Goal: Task Accomplishment & Management: Manage account settings

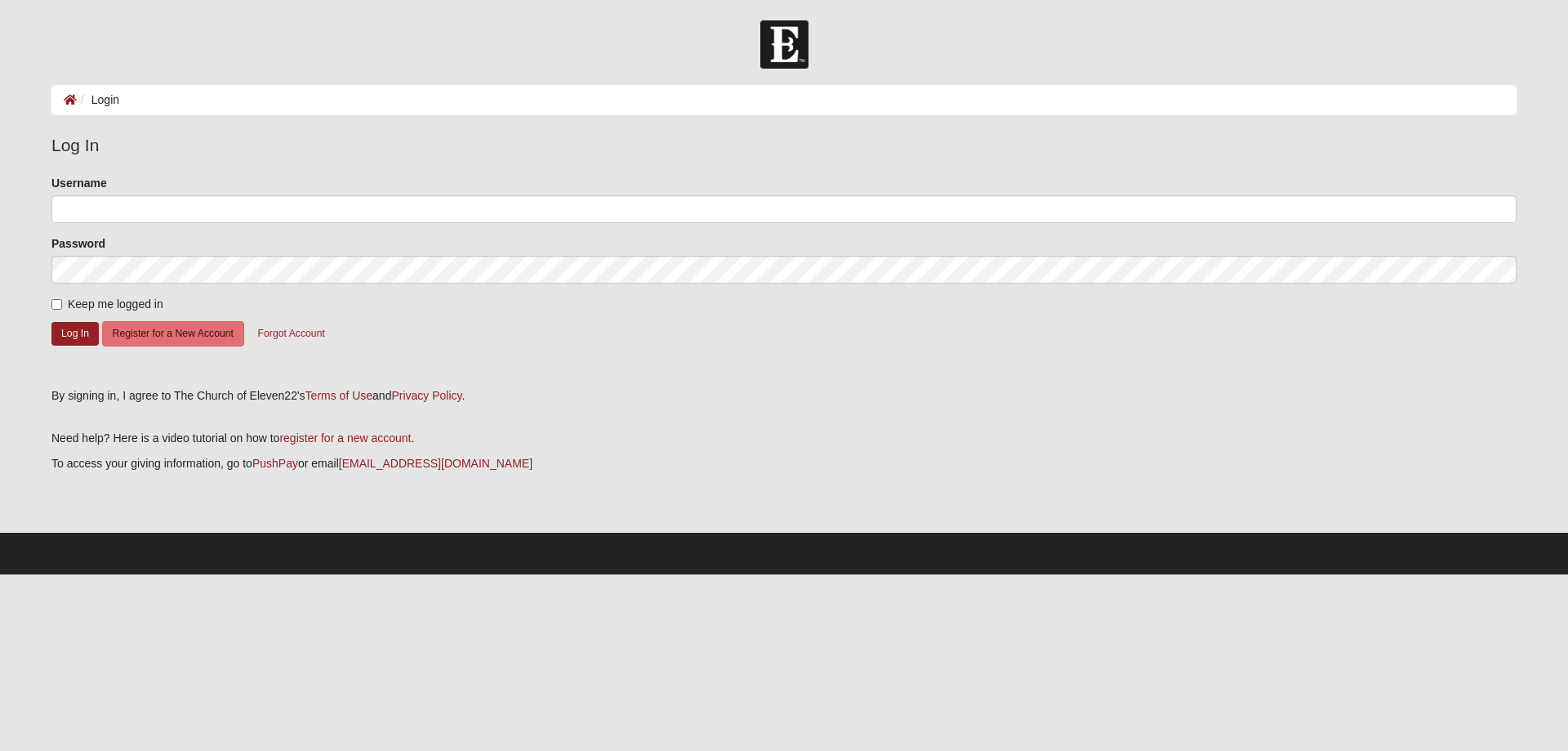
click at [103, 99] on li "Login" at bounding box center [98, 100] width 42 height 17
type input "Alexander.drew"
click at [55, 303] on input "Keep me logged in" at bounding box center [57, 304] width 11 height 11
checkbox input "true"
click at [78, 337] on button "Log In" at bounding box center [75, 334] width 48 height 24
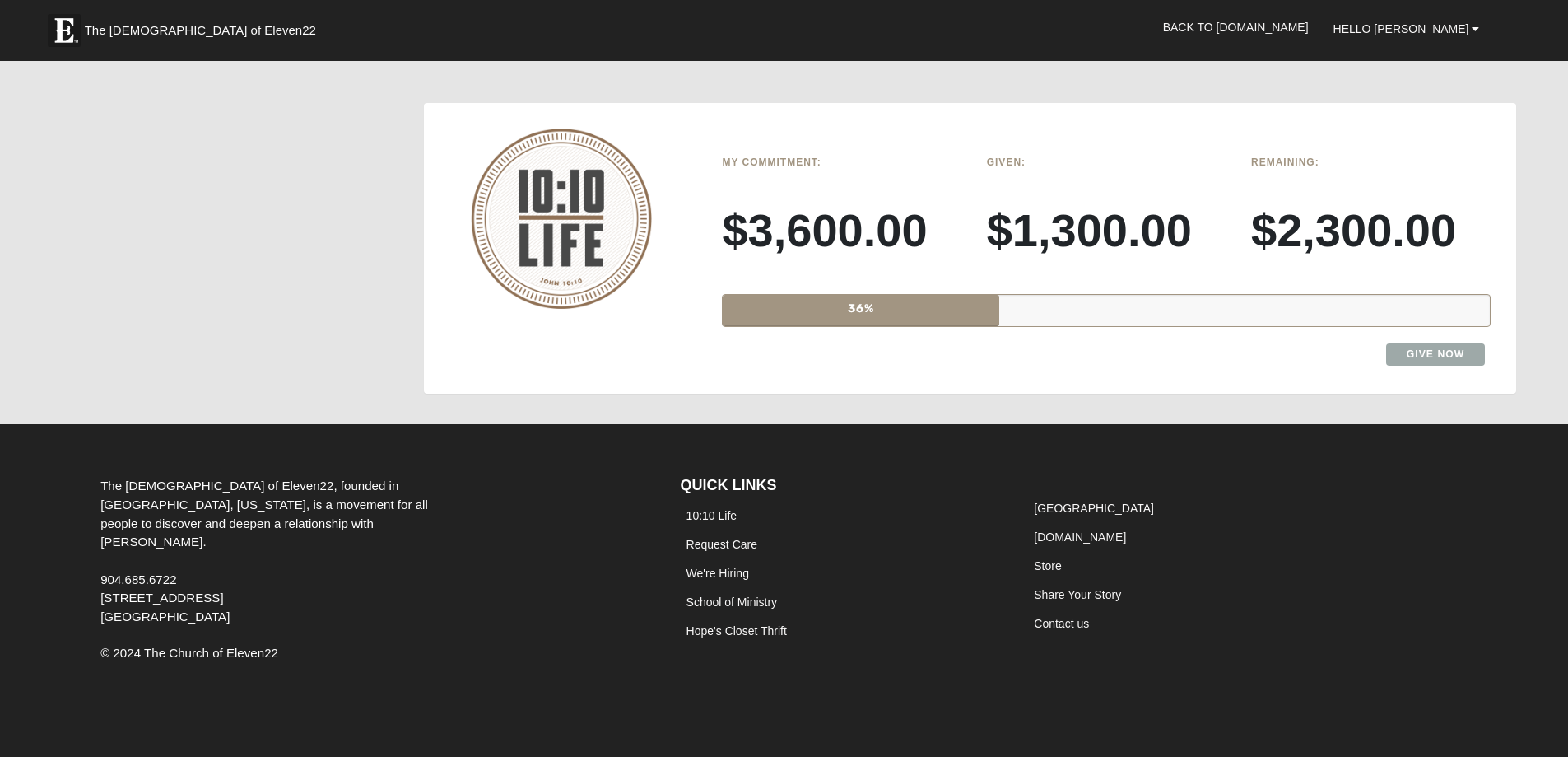
scroll to position [3376, 0]
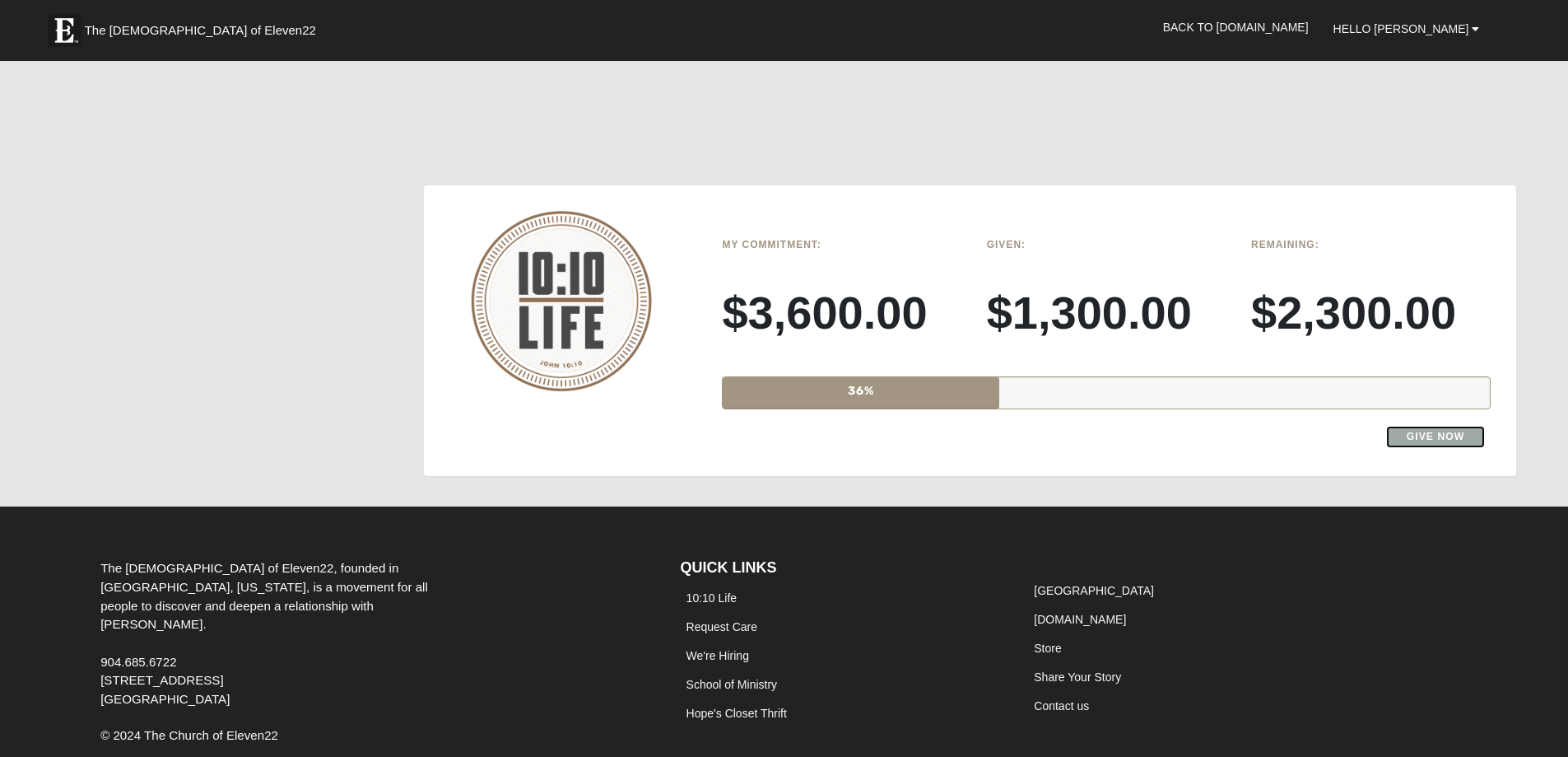
click at [1402, 439] on link "Give Now" at bounding box center [1436, 436] width 100 height 22
